Goal: Task Accomplishment & Management: Use online tool/utility

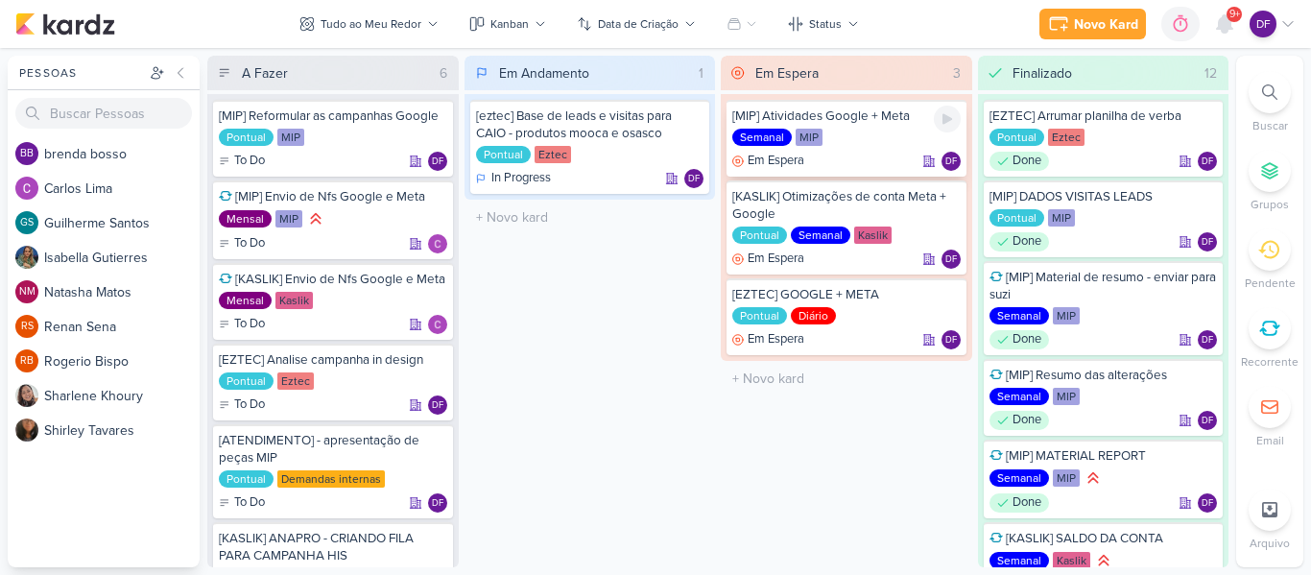
click at [944, 128] on div at bounding box center [947, 119] width 27 height 27
click at [939, 116] on icon at bounding box center [946, 118] width 15 height 15
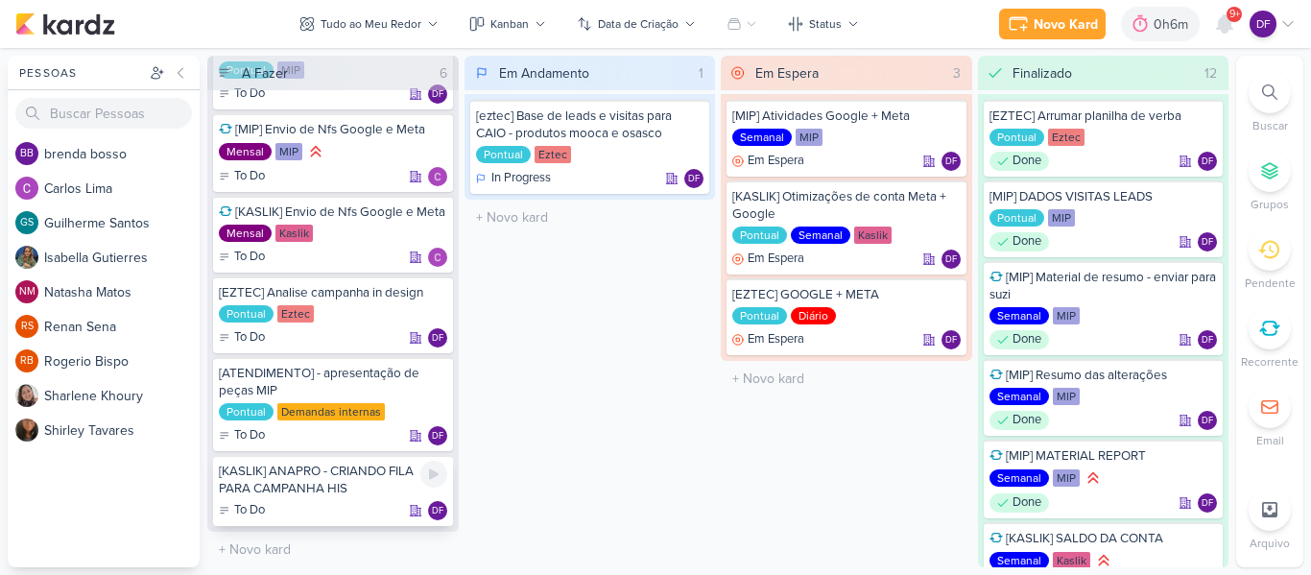
click at [346, 483] on div "[KASLIK] ANAPRO - CRIANDO FILA PARA CAMPANHA HIS" at bounding box center [333, 479] width 228 height 35
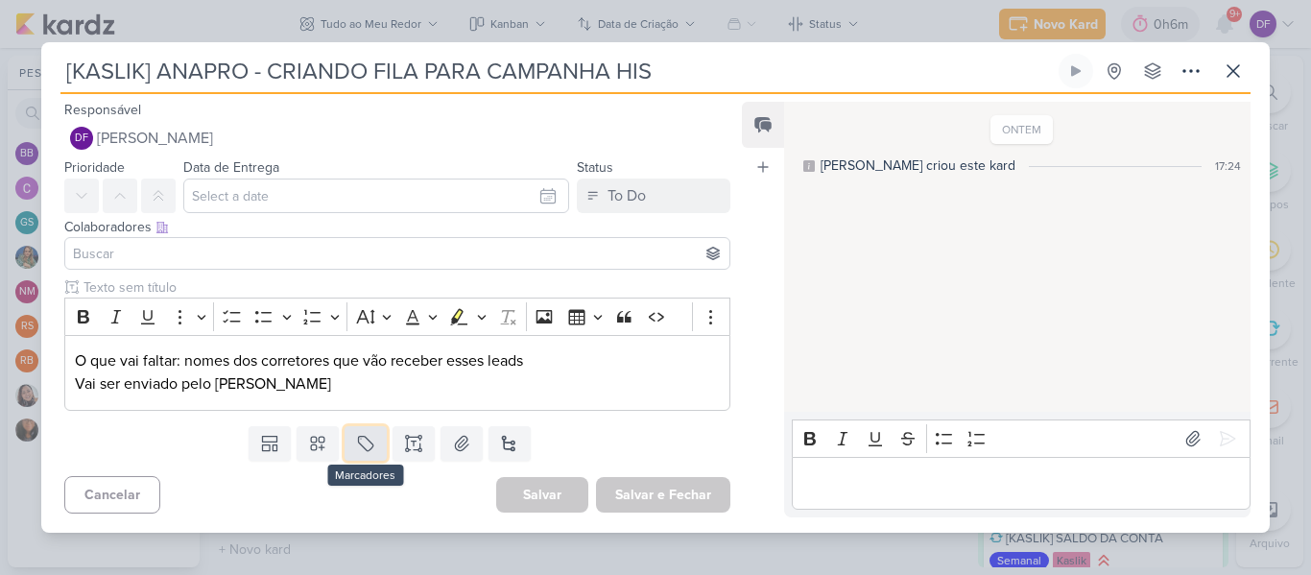
click at [358, 443] on icon at bounding box center [365, 443] width 19 height 19
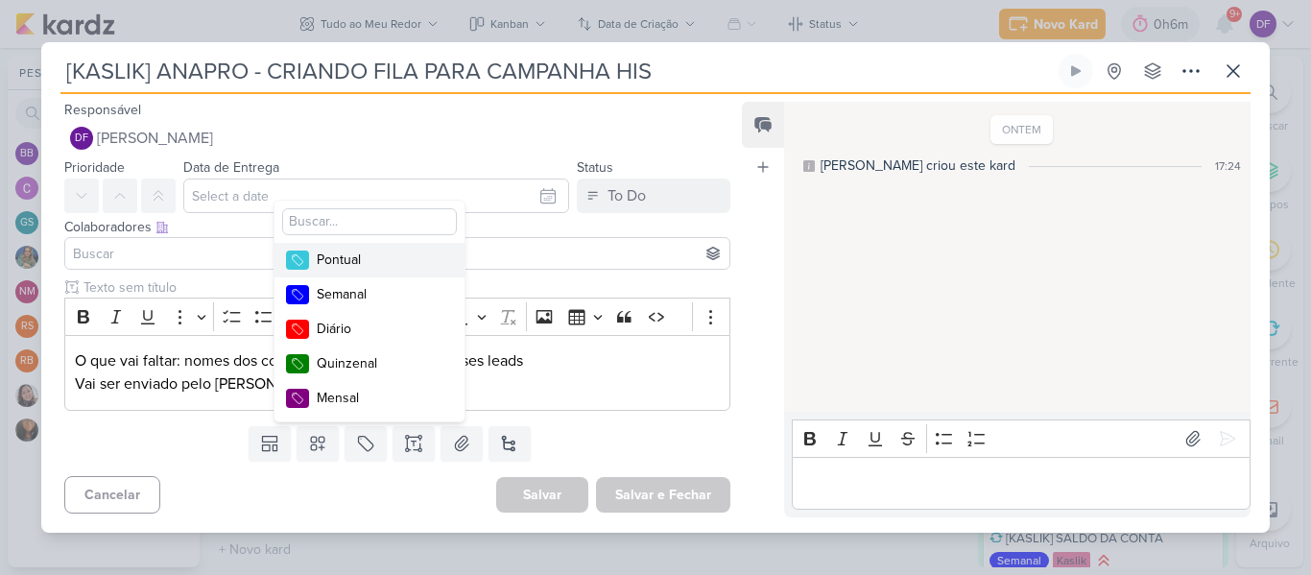
click at [371, 262] on div "Pontual" at bounding box center [379, 259] width 125 height 20
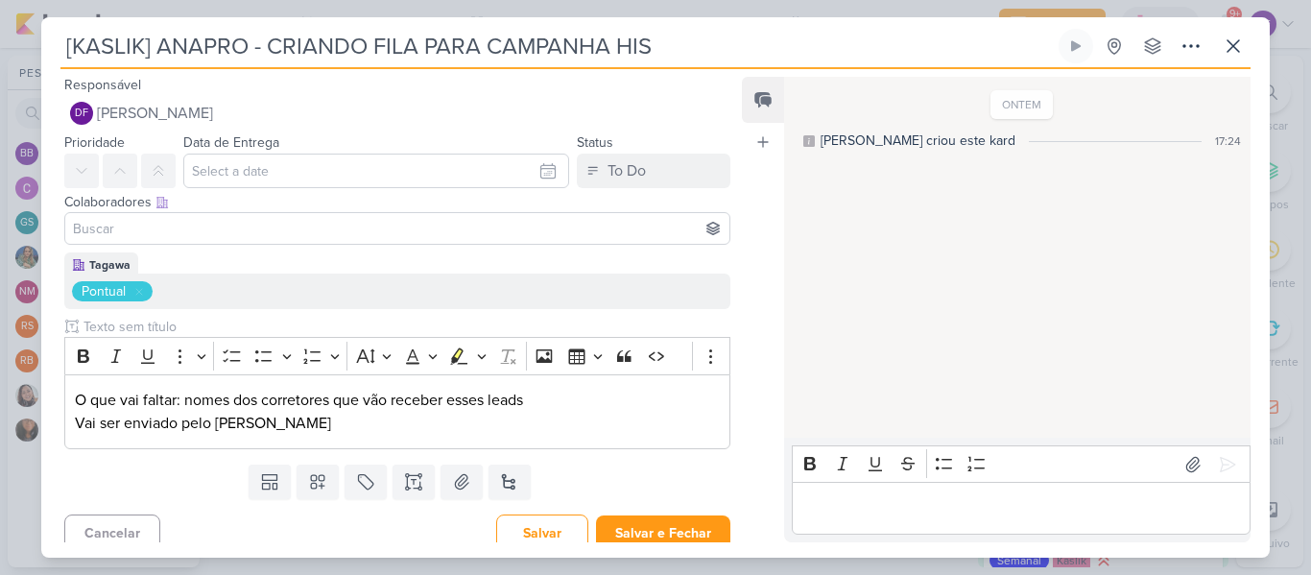
click at [316, 449] on div "O que vai faltar: nomes dos corretores que vão receber esses leads Vai ser envi…" at bounding box center [397, 412] width 666 height 76
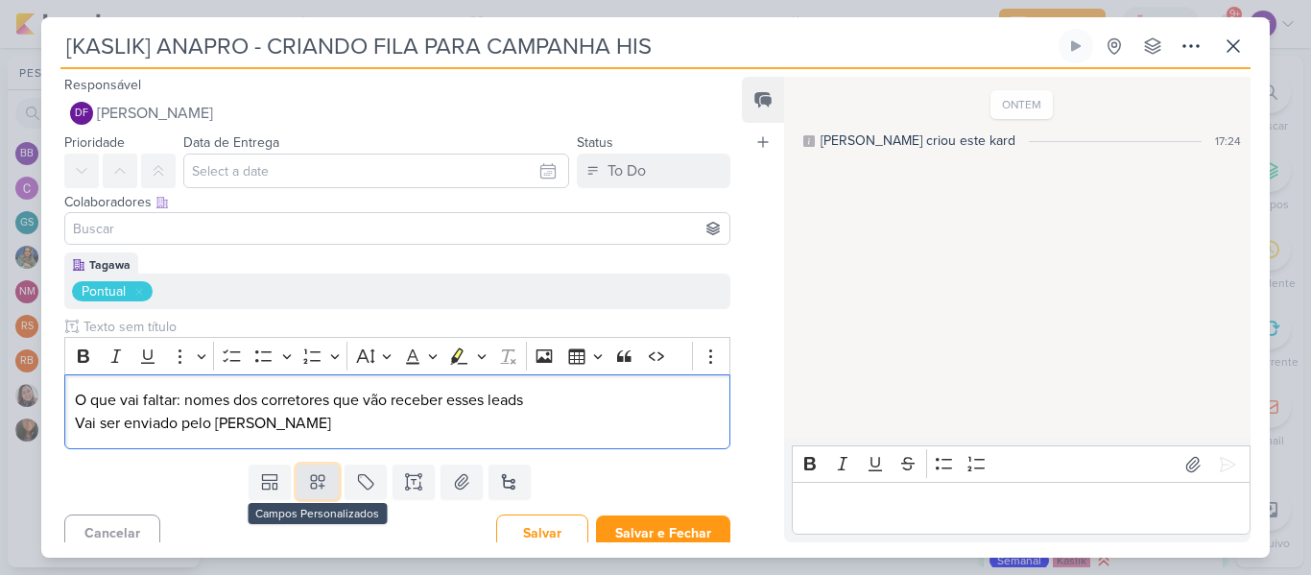
click at [316, 471] on button at bounding box center [317, 481] width 42 height 35
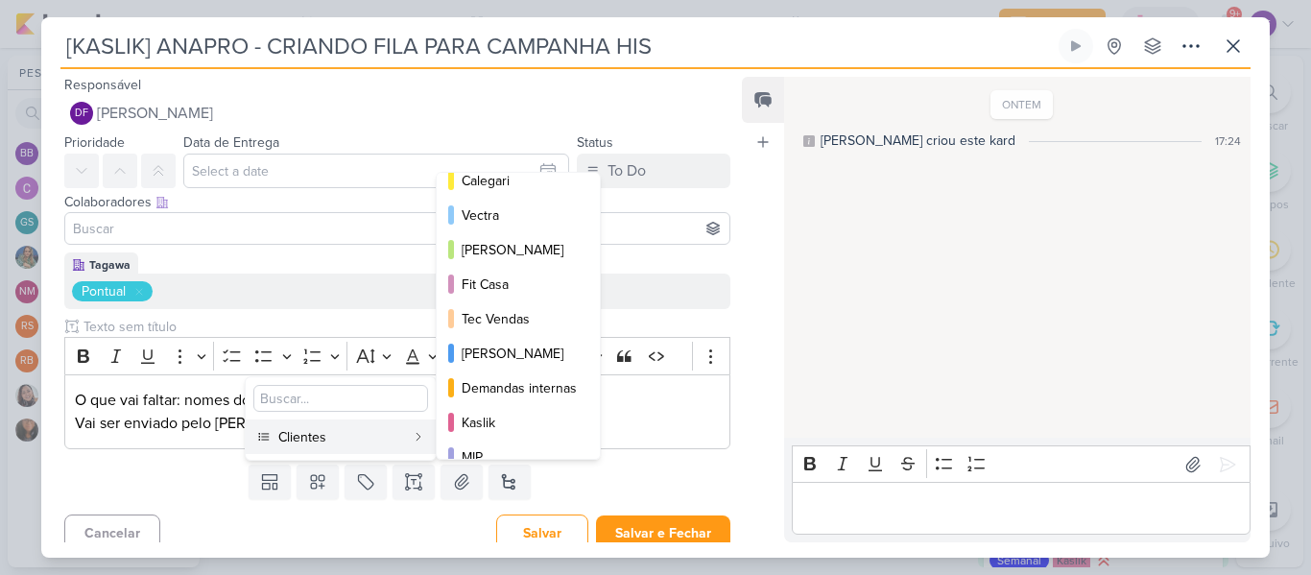
scroll to position [278, 0]
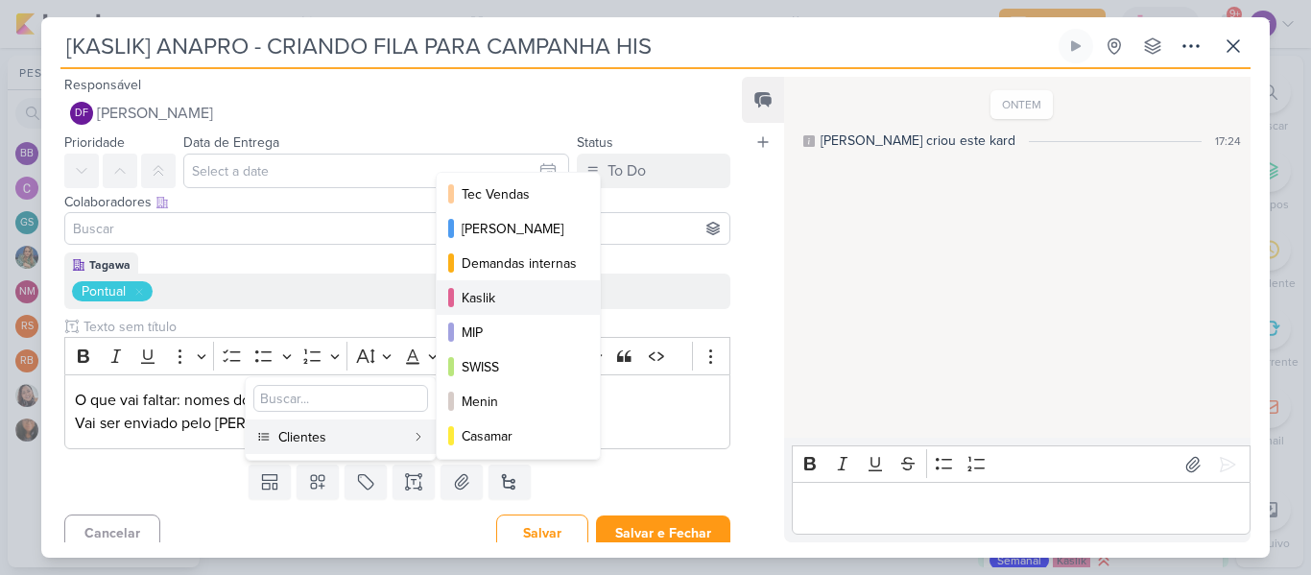
click at [483, 300] on div "Kaslik" at bounding box center [518, 298] width 115 height 20
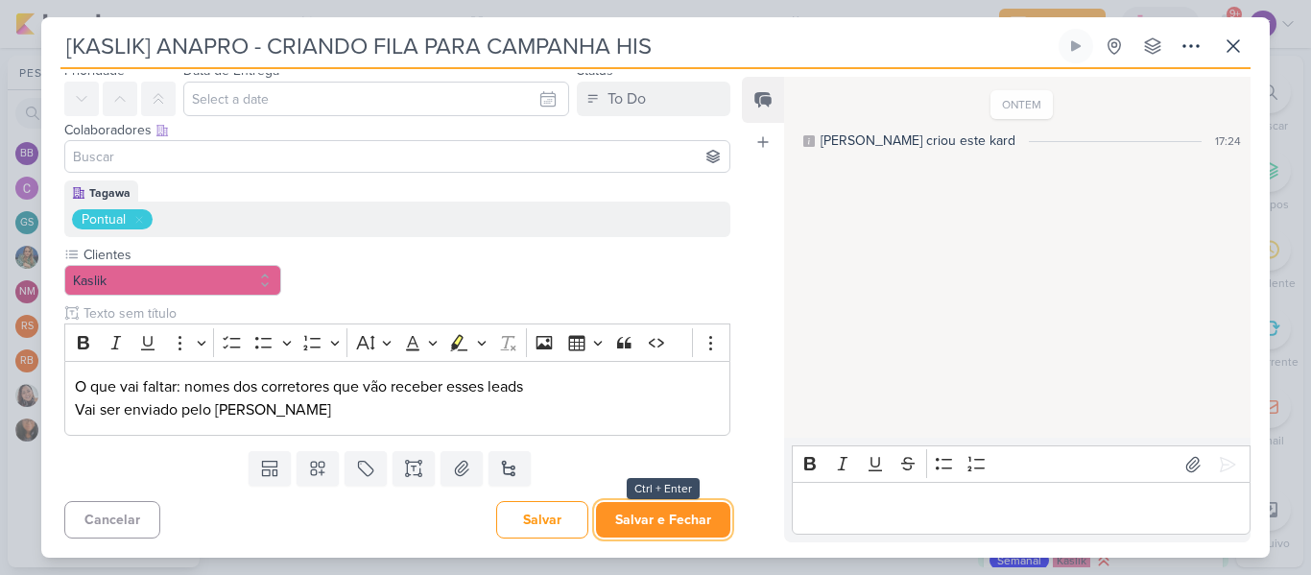
click at [656, 513] on button "Salvar e Fechar" at bounding box center [663, 519] width 134 height 35
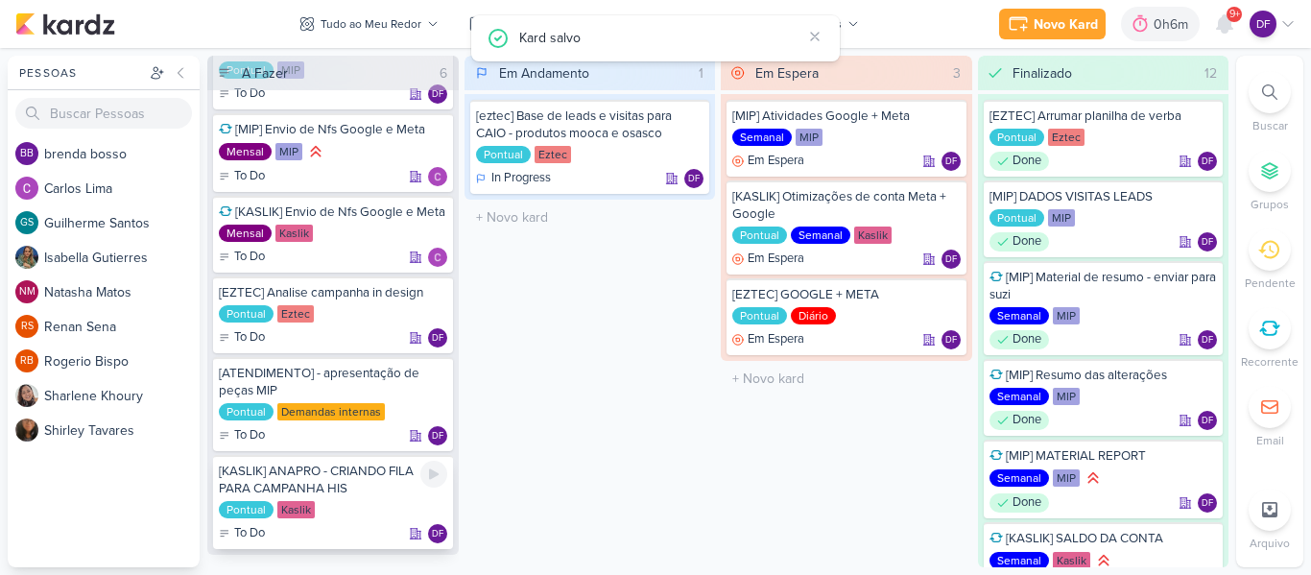
scroll to position [0, 0]
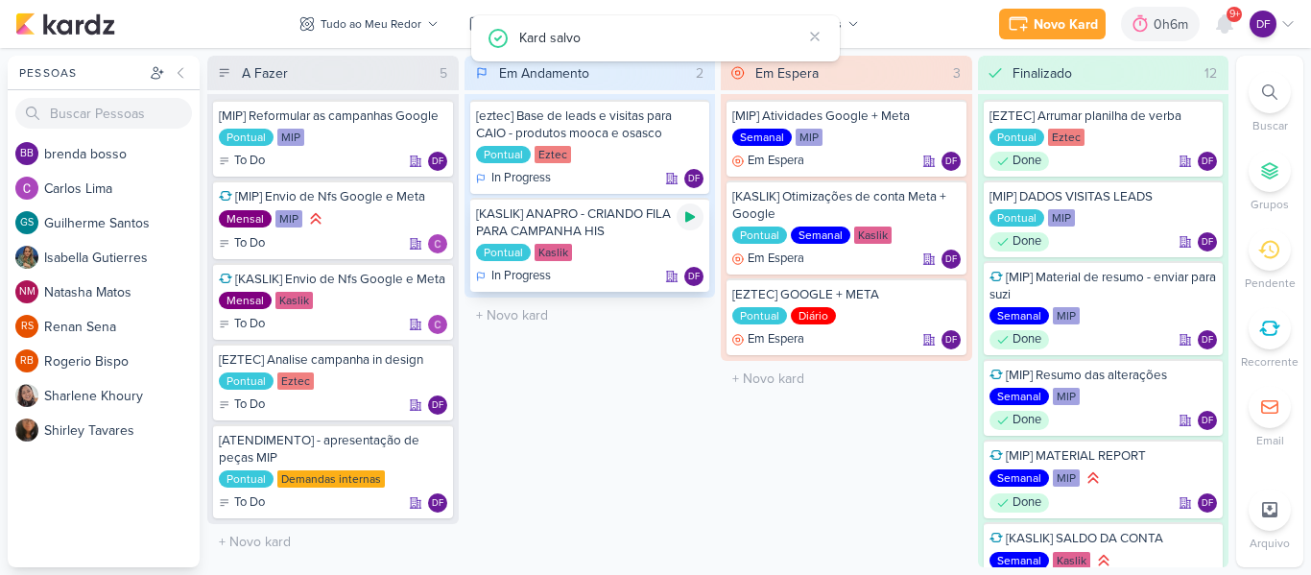
click at [689, 218] on icon at bounding box center [690, 217] width 10 height 11
